Goal: Information Seeking & Learning: Compare options

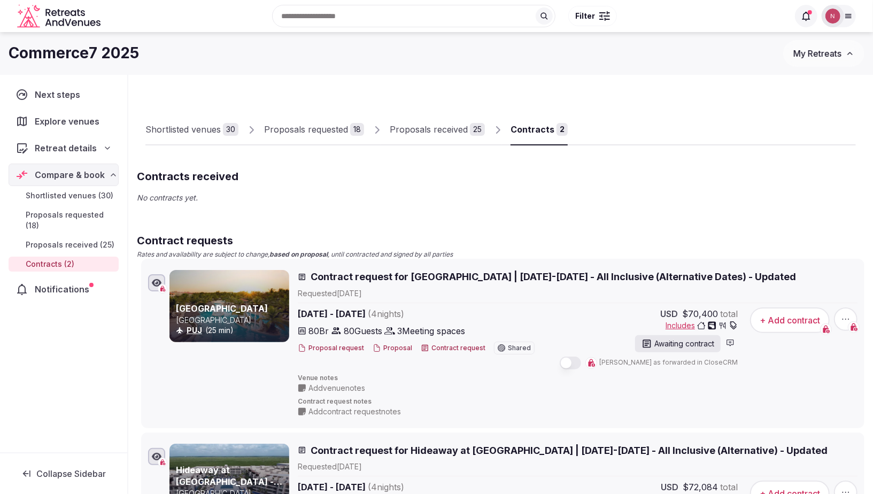
click at [647, 51] on span "My Retreats" at bounding box center [817, 53] width 48 height 11
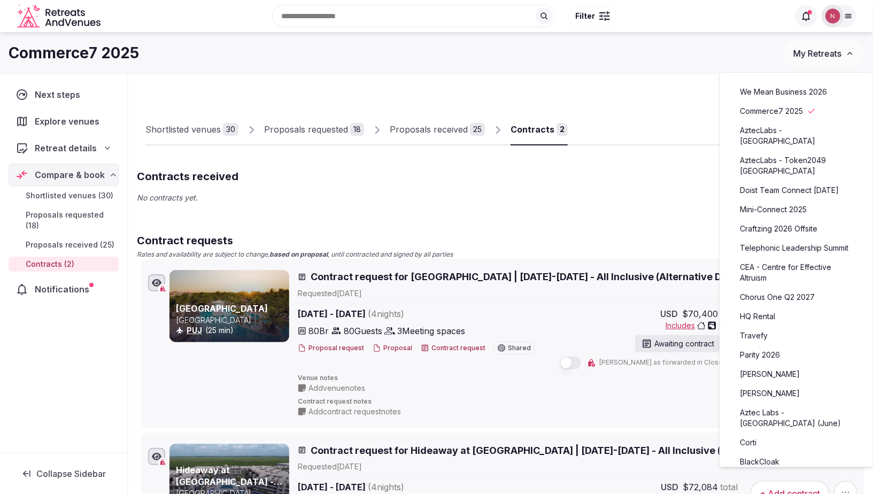
click at [647, 51] on div "Commerce7 2025" at bounding box center [396, 53] width 774 height 21
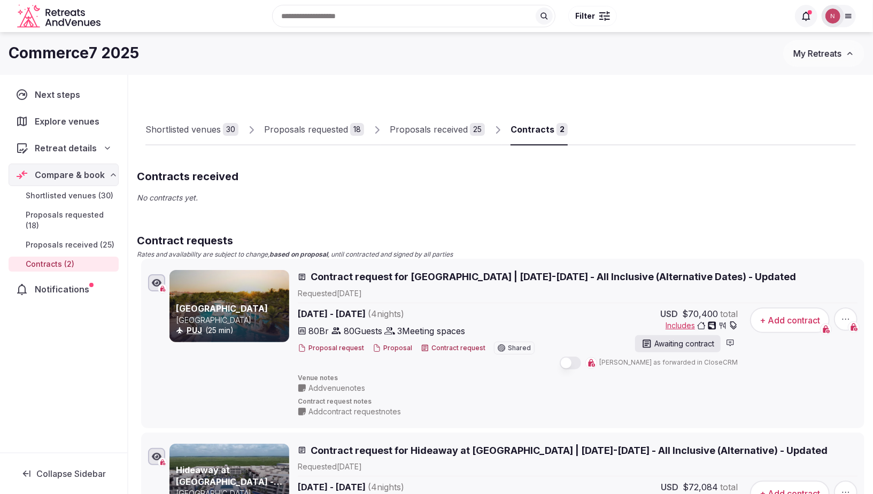
click at [647, 59] on button "My Retreats" at bounding box center [823, 53] width 81 height 27
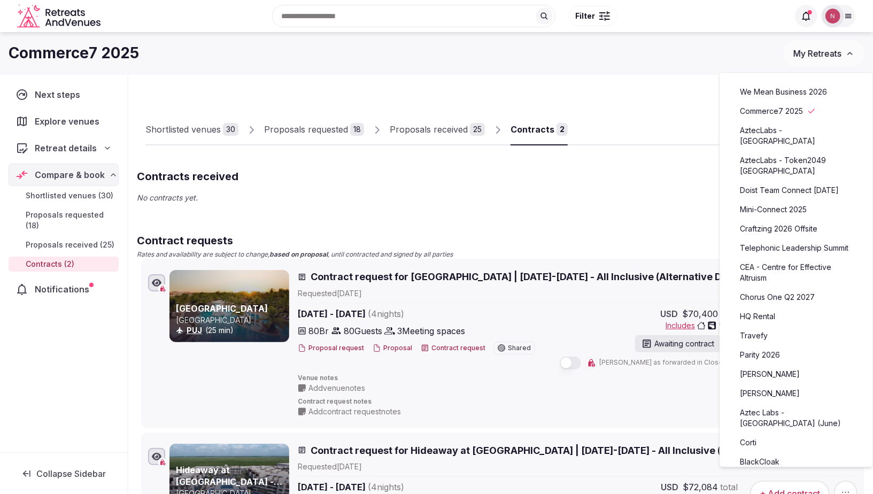
click at [647, 55] on span "My Retreats" at bounding box center [817, 53] width 48 height 11
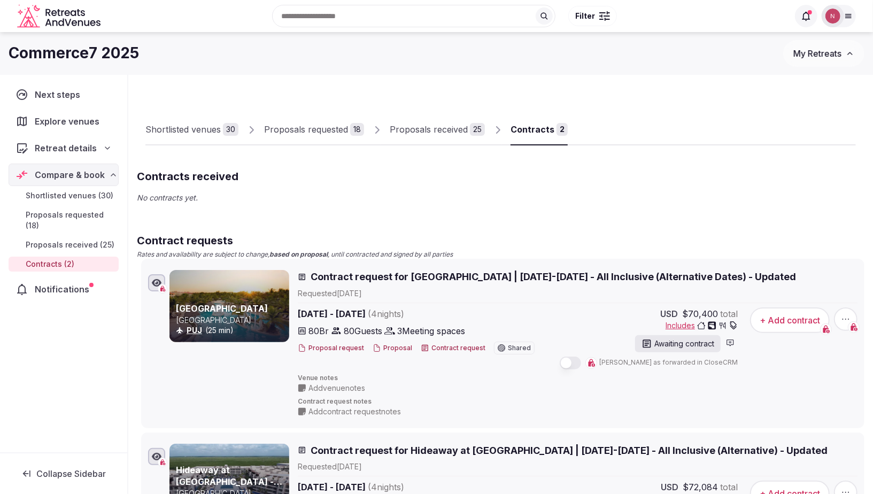
click at [647, 19] on img at bounding box center [832, 16] width 15 height 15
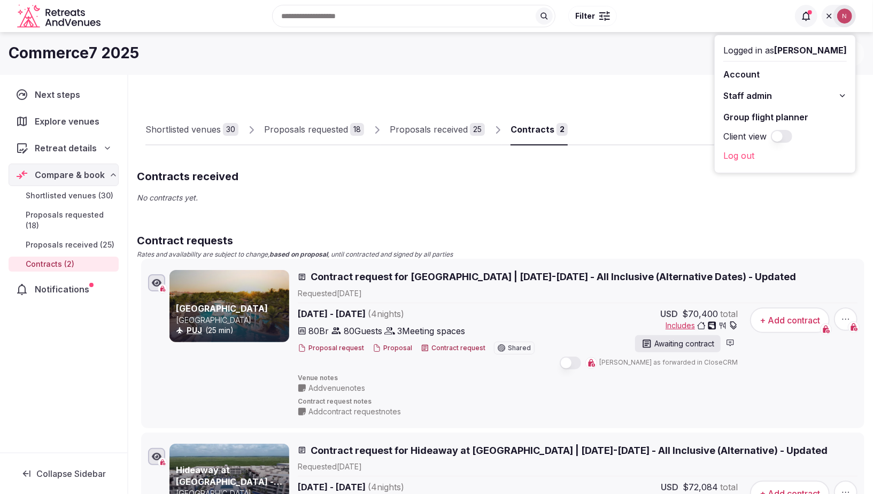
click at [647, 95] on span "Staff admin" at bounding box center [747, 95] width 49 height 13
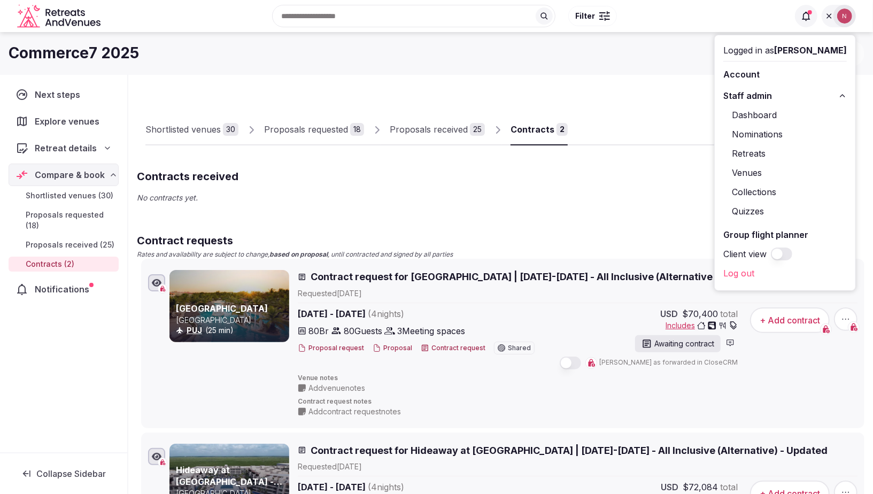
click at [647, 149] on link "Retreats" at bounding box center [784, 153] width 123 height 17
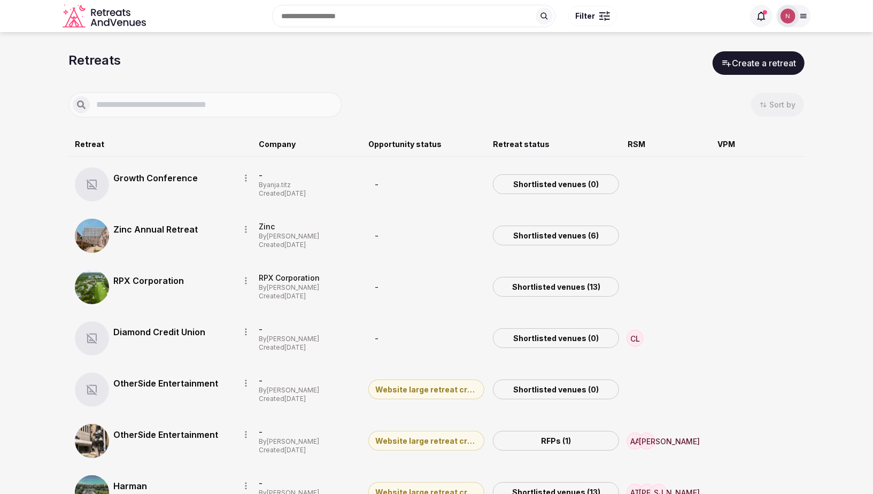
click at [215, 107] on input "text" at bounding box center [214, 104] width 248 height 13
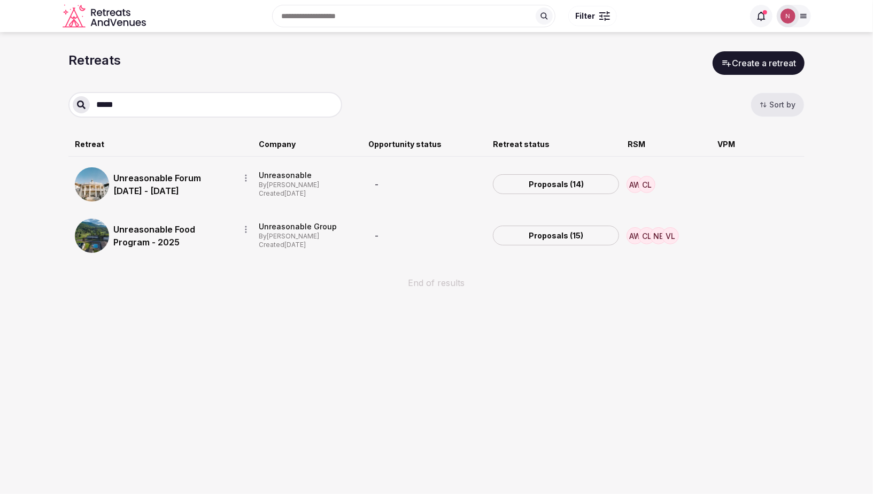
type input "*****"
click at [136, 192] on link "Unreasonable Forum 2026 - 2027" at bounding box center [172, 185] width 118 height 26
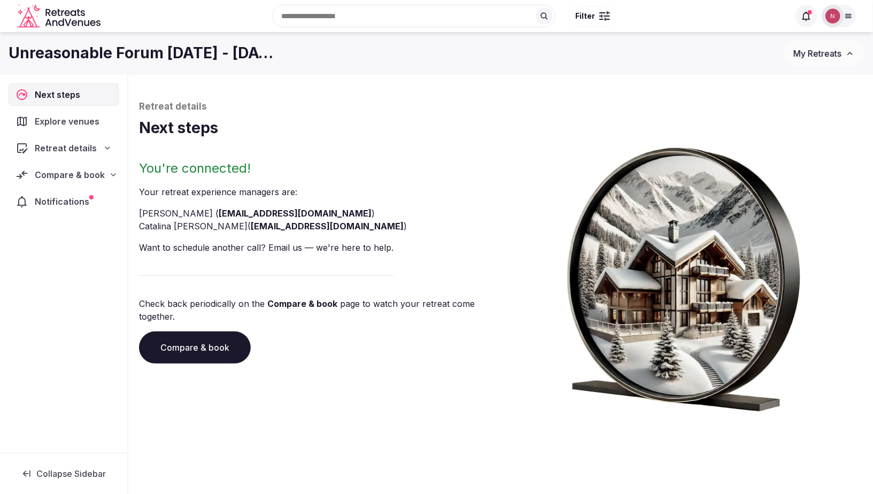
click at [74, 172] on span "Compare & book" at bounding box center [70, 174] width 70 height 13
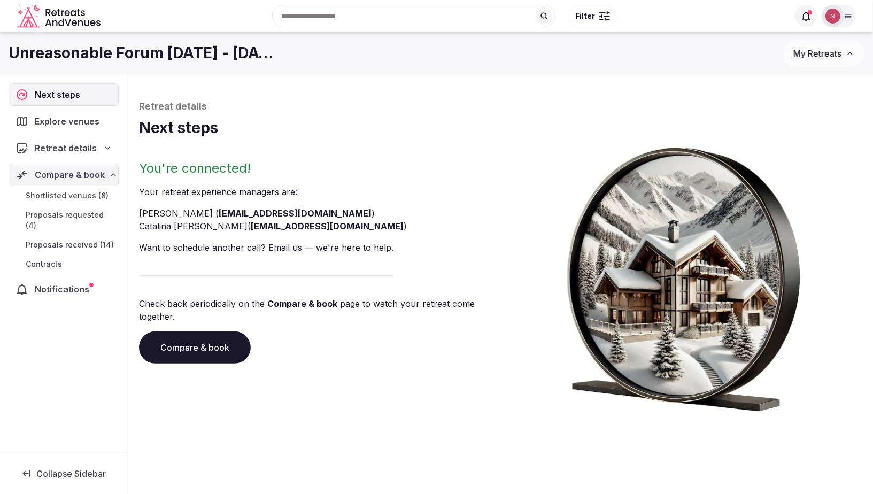
click at [52, 239] on span "Proposals received (14)" at bounding box center [70, 244] width 88 height 11
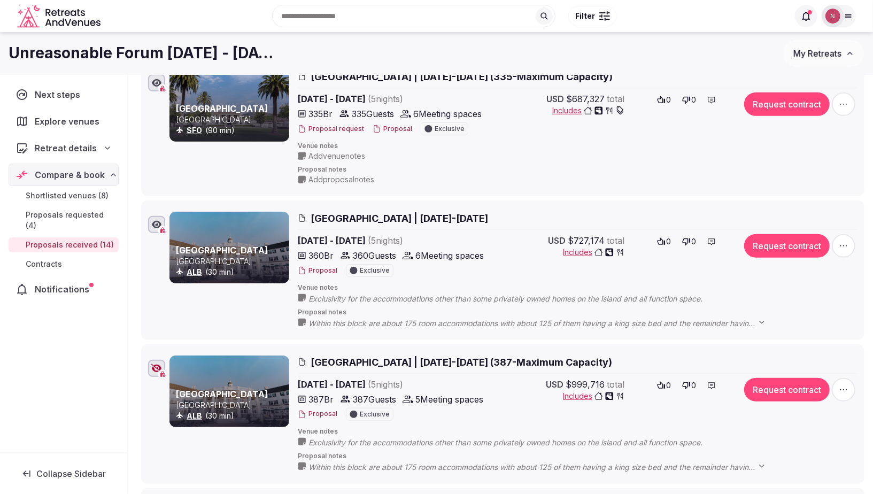
scroll to position [96, 0]
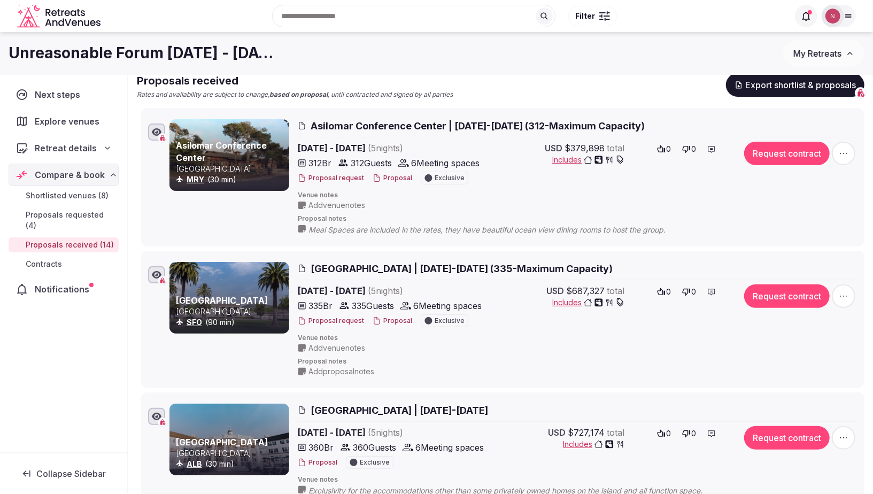
click at [392, 319] on button "Proposal" at bounding box center [393, 320] width 40 height 9
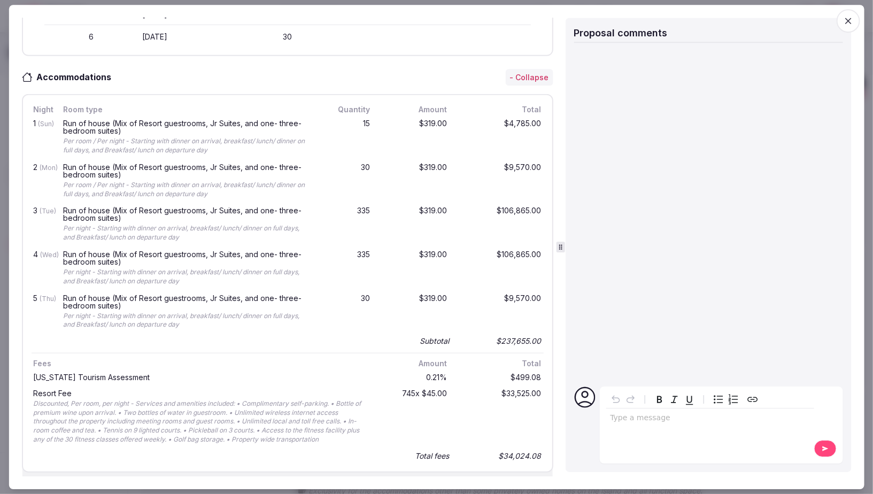
scroll to position [522, 0]
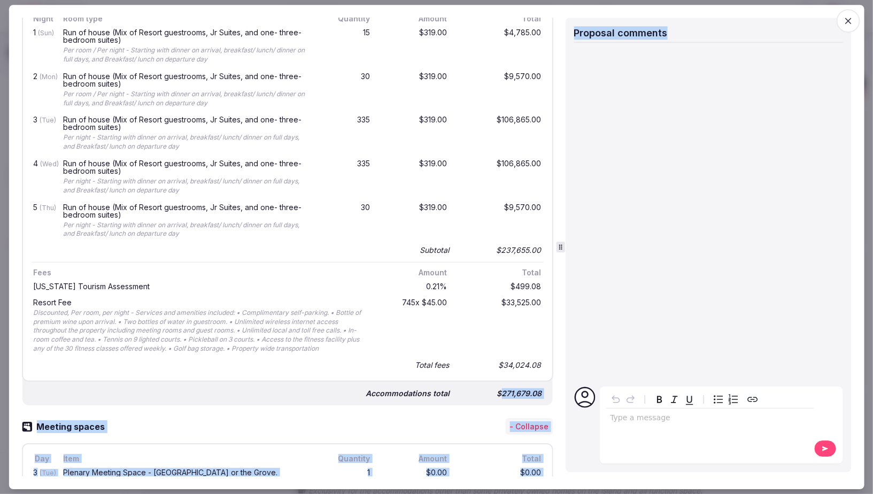
drag, startPoint x: 500, startPoint y: 385, endPoint x: 579, endPoint y: 387, distance: 78.6
click at [579, 387] on div "Proposal details for Silverado Resort and Spa | May 9-14 (335-Maximum Capacity)…" at bounding box center [435, 247] width 829 height 459
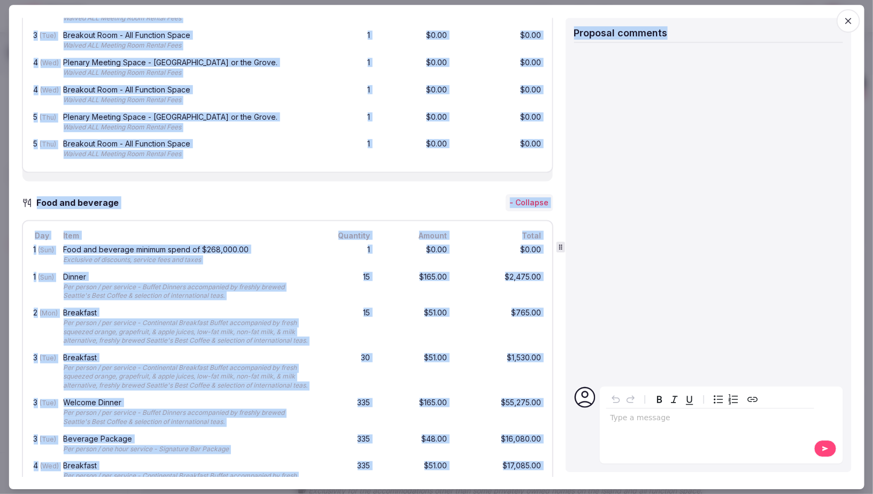
scroll to position [1038, 0]
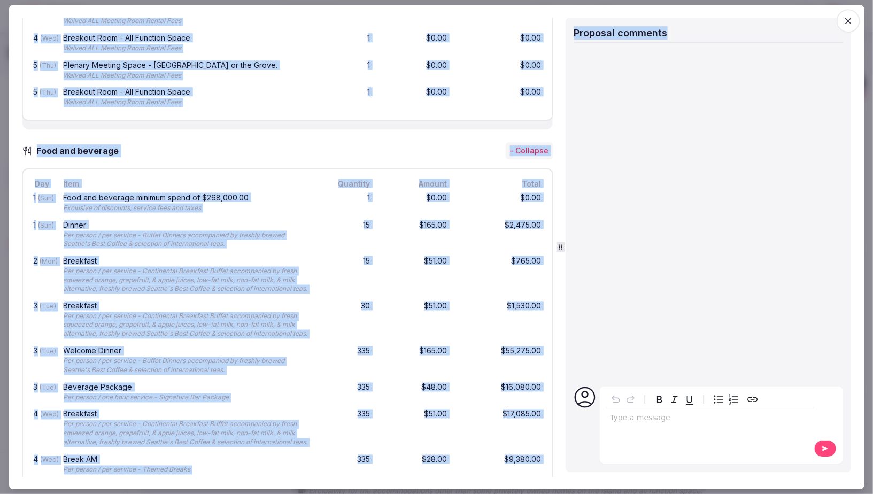
click at [314, 143] on div "Food and beverage - Collapse" at bounding box center [286, 151] width 531 height 17
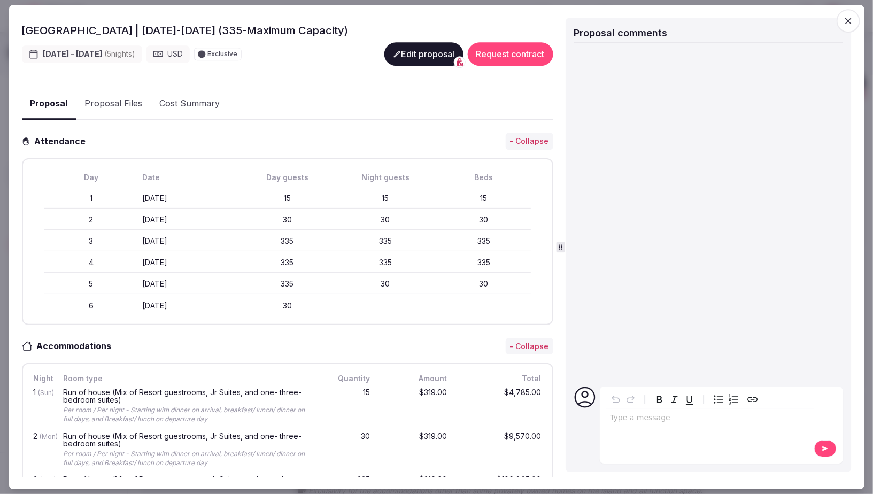
scroll to position [0, 0]
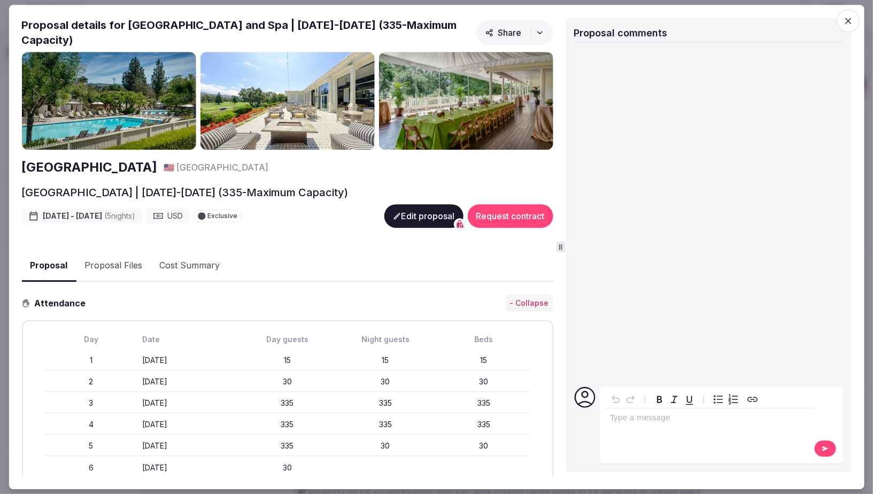
click at [538, 28] on icon "button" at bounding box center [539, 32] width 9 height 9
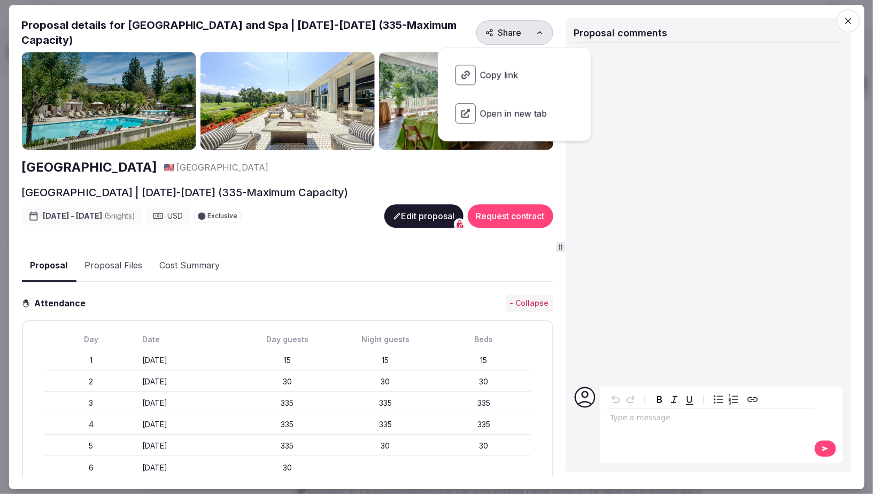
click at [498, 74] on span "Copy link" at bounding box center [515, 74] width 136 height 37
click at [495, 107] on span "Open in new tab" at bounding box center [515, 113] width 136 height 37
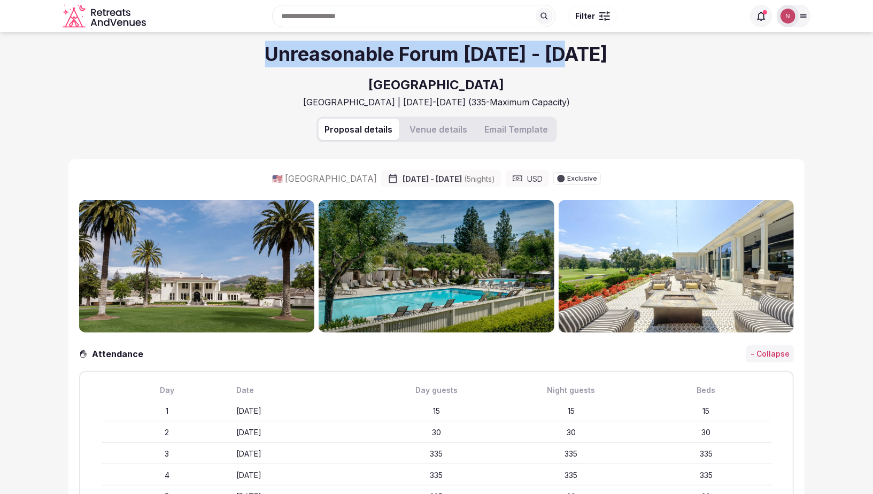
drag, startPoint x: 252, startPoint y: 47, endPoint x: 666, endPoint y: 64, distance: 414.5
click at [666, 64] on div "Unreasonable Forum [DATE] - [DATE] [GEOGRAPHIC_DATA] and Spa [GEOGRAPHIC_DATA] …" at bounding box center [436, 74] width 736 height 84
click at [489, 51] on h1 "Unreasonable Forum [DATE] - [DATE]" at bounding box center [436, 54] width 343 height 27
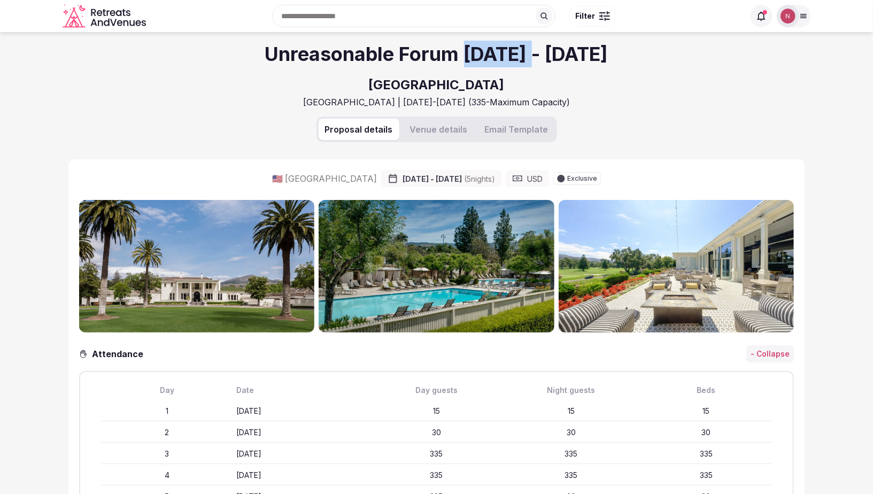
drag, startPoint x: 479, startPoint y: 52, endPoint x: 546, endPoint y: 55, distance: 66.3
click at [546, 55] on h1 "Unreasonable Forum [DATE] - [DATE]" at bounding box center [436, 54] width 343 height 27
